Goal: Task Accomplishment & Management: Use online tool/utility

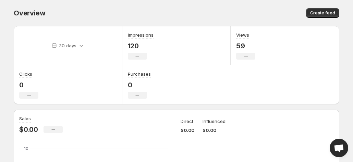
click at [192, 0] on div "Overview. This page is ready Overview Create feed" at bounding box center [176, 13] width 325 height 26
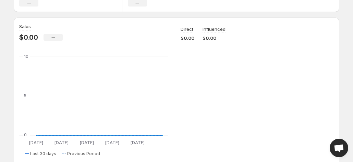
scroll to position [103, 0]
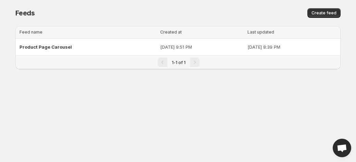
click at [150, 0] on div "Feeds. This page is ready Feeds Create feed" at bounding box center [177, 13] width 325 height 26
click at [160, 48] on p "[DATE] 9:51 PM" at bounding box center [202, 46] width 84 height 7
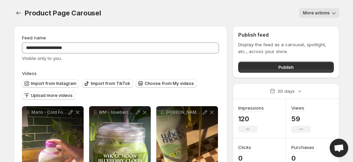
click at [177, 11] on div "More actions" at bounding box center [224, 13] width 230 height 10
click at [232, 9] on div "More actions" at bounding box center [224, 13] width 230 height 10
